Goal: Task Accomplishment & Management: Complete application form

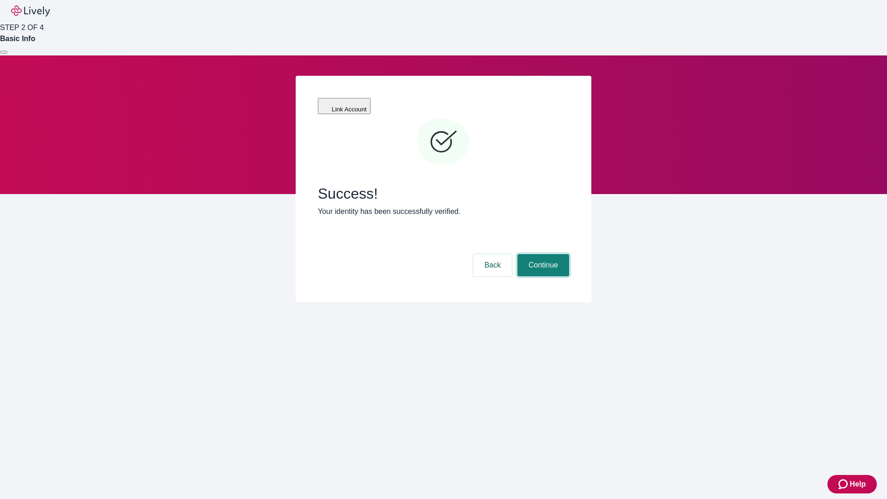
click at [542, 254] on button "Continue" at bounding box center [543, 265] width 52 height 22
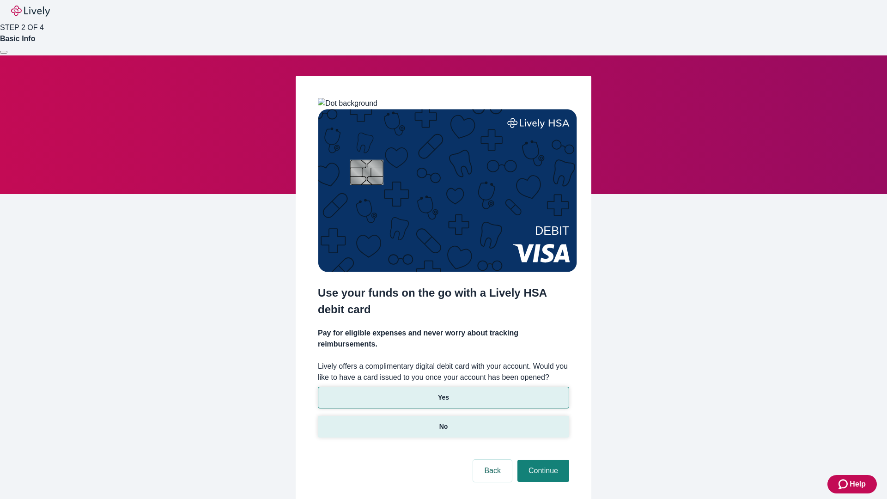
click at [443, 422] on p "No" at bounding box center [443, 427] width 9 height 10
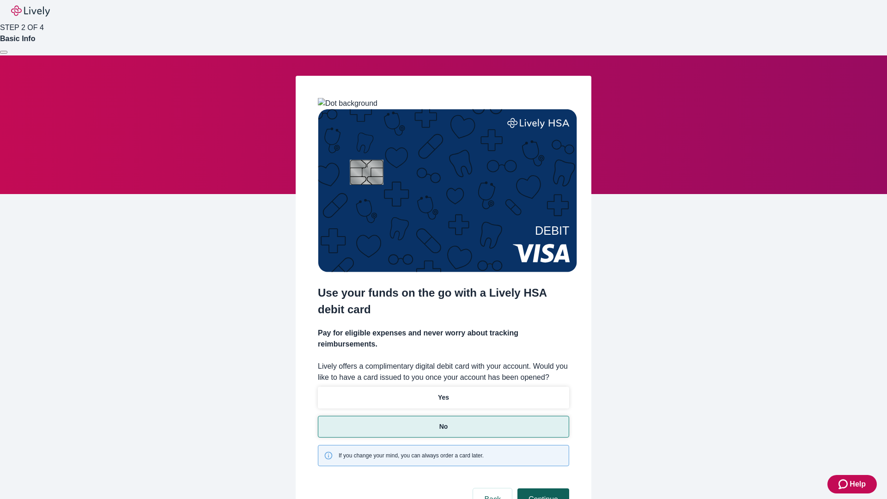
click at [542, 488] on button "Continue" at bounding box center [543, 499] width 52 height 22
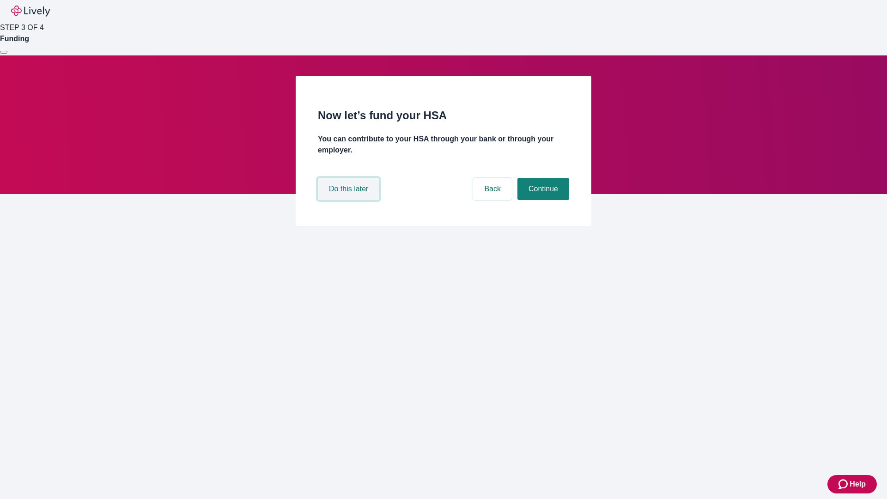
click at [350, 200] on button "Do this later" at bounding box center [348, 189] width 61 height 22
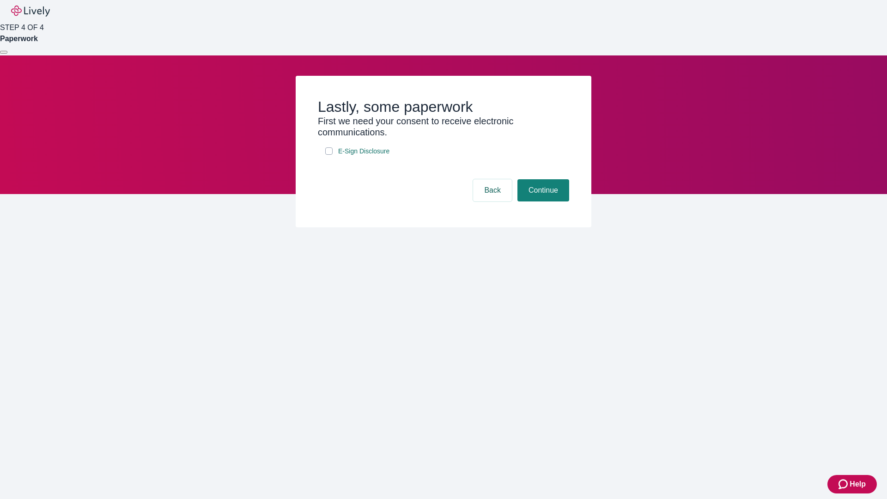
click at [329, 155] on input "E-Sign Disclosure" at bounding box center [328, 150] width 7 height 7
checkbox input "true"
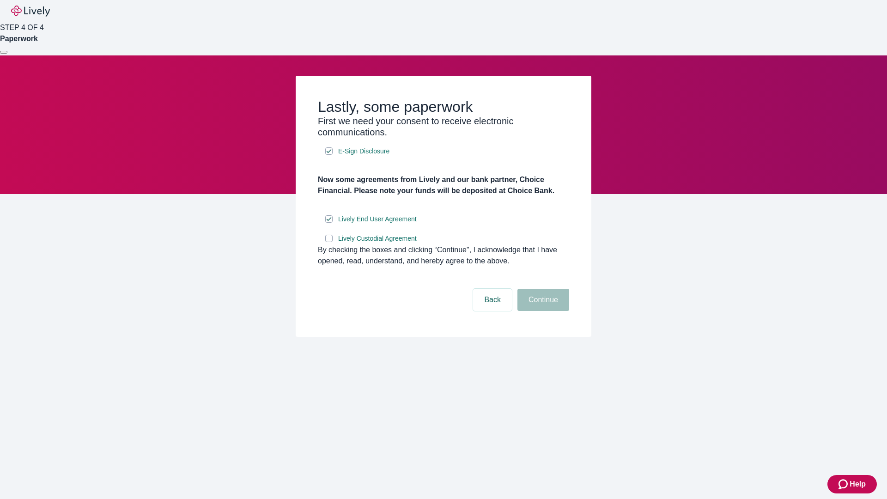
click at [329, 242] on input "Lively Custodial Agreement" at bounding box center [328, 238] width 7 height 7
checkbox input "true"
click at [542, 311] on button "Continue" at bounding box center [543, 300] width 52 height 22
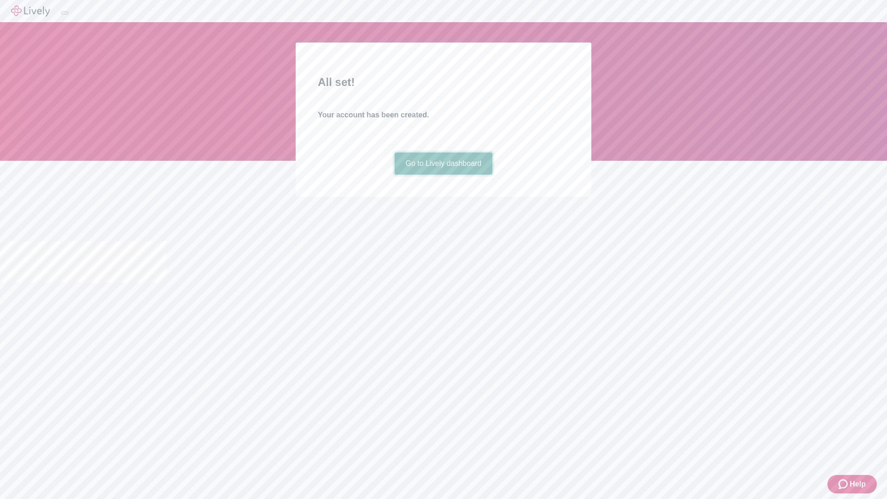
click at [443, 175] on link "Go to Lively dashboard" at bounding box center [444, 163] width 98 height 22
